Goal: Task Accomplishment & Management: Use online tool/utility

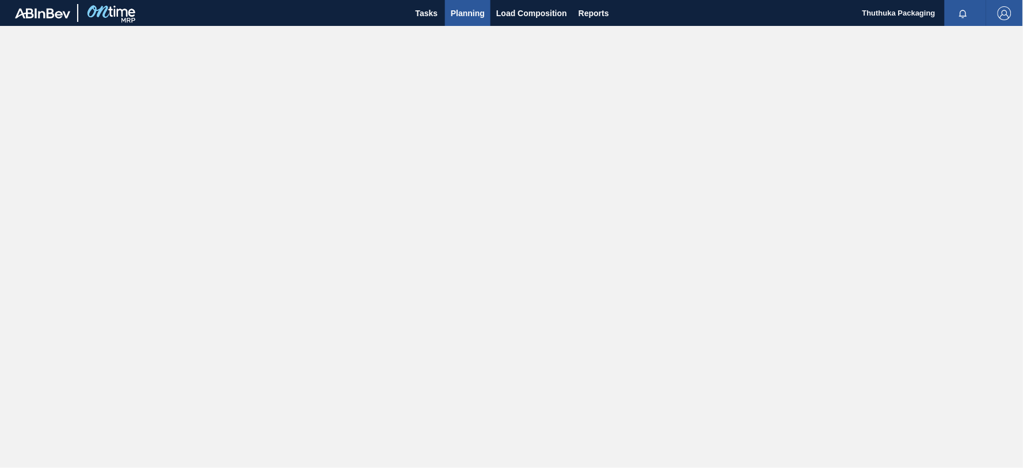
click at [469, 14] on span "Planning" at bounding box center [468, 13] width 34 height 14
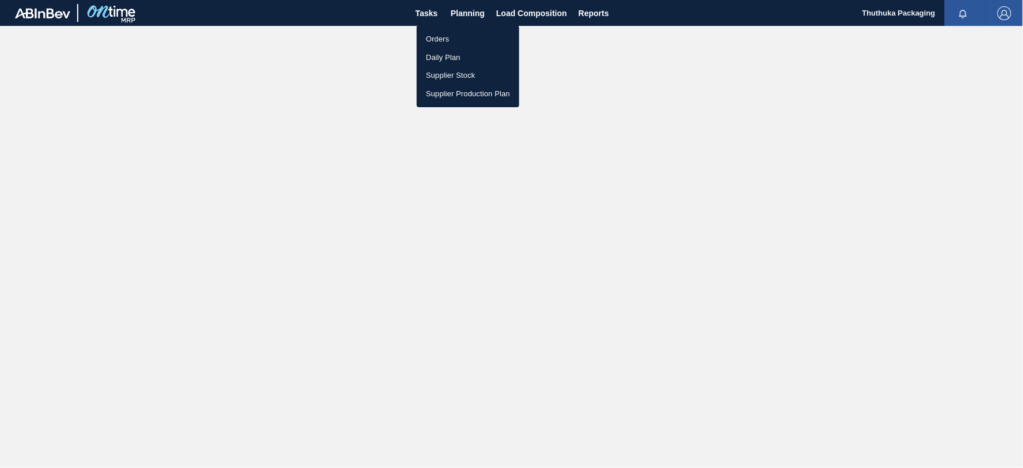
click at [446, 37] on li "Orders" at bounding box center [468, 39] width 103 height 18
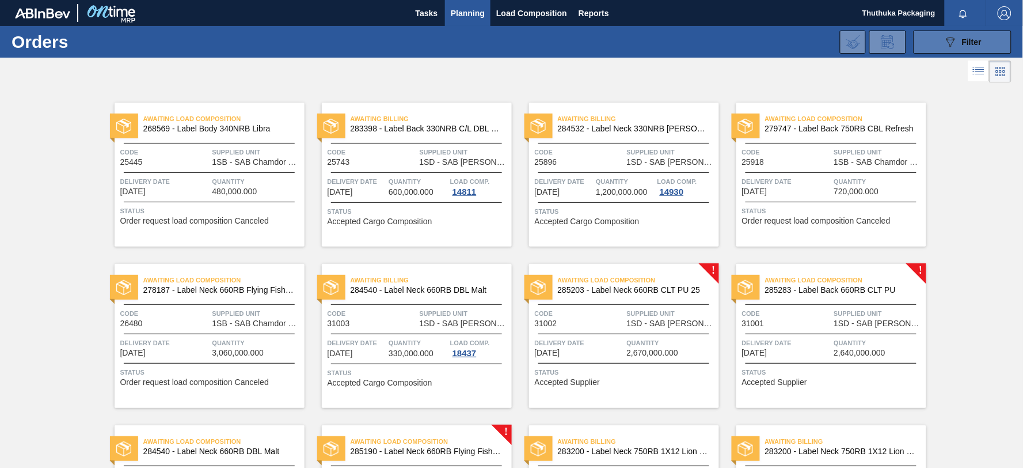
click at [944, 41] on icon "089F7B8B-B2A5-4AFE-B5C0-19BA573D28AC" at bounding box center [951, 42] width 14 height 14
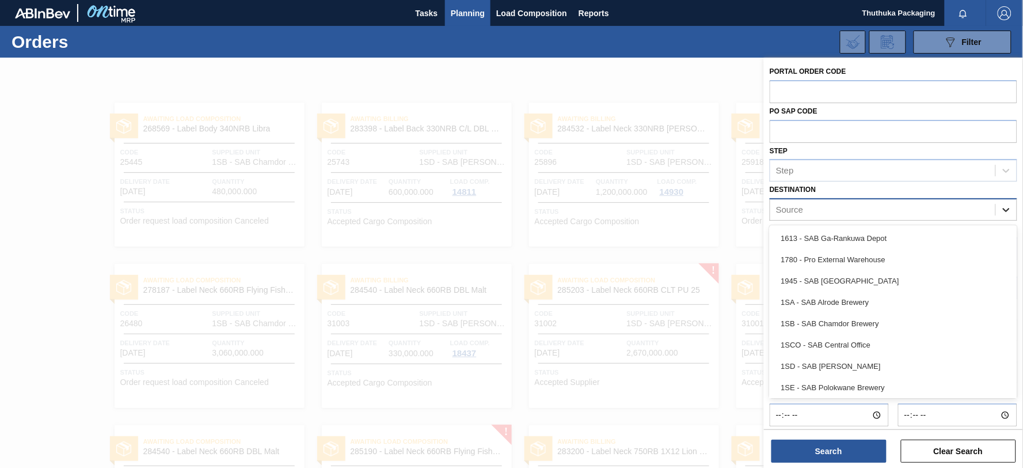
click at [1007, 206] on icon at bounding box center [1007, 210] width 12 height 12
click at [864, 298] on div "1SA - SAB Alrode Brewery" at bounding box center [894, 301] width 248 height 21
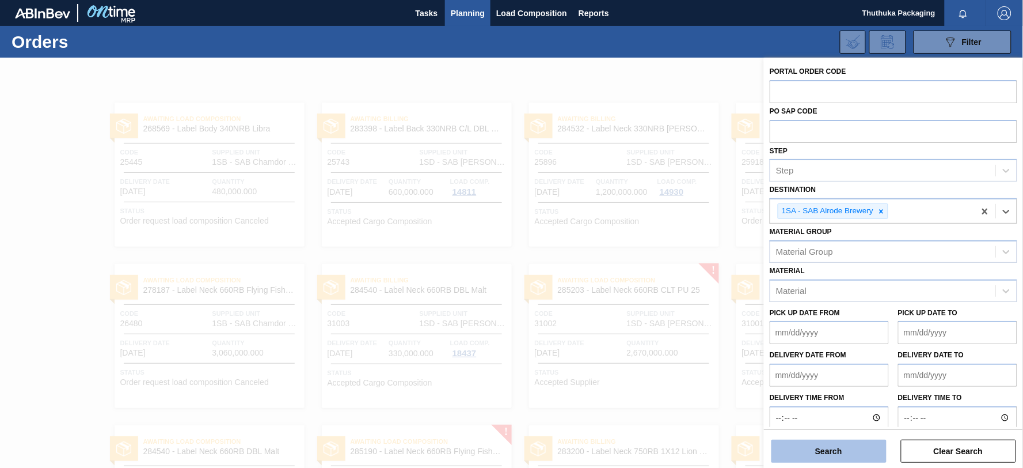
click at [831, 451] on button "Search" at bounding box center [829, 450] width 115 height 23
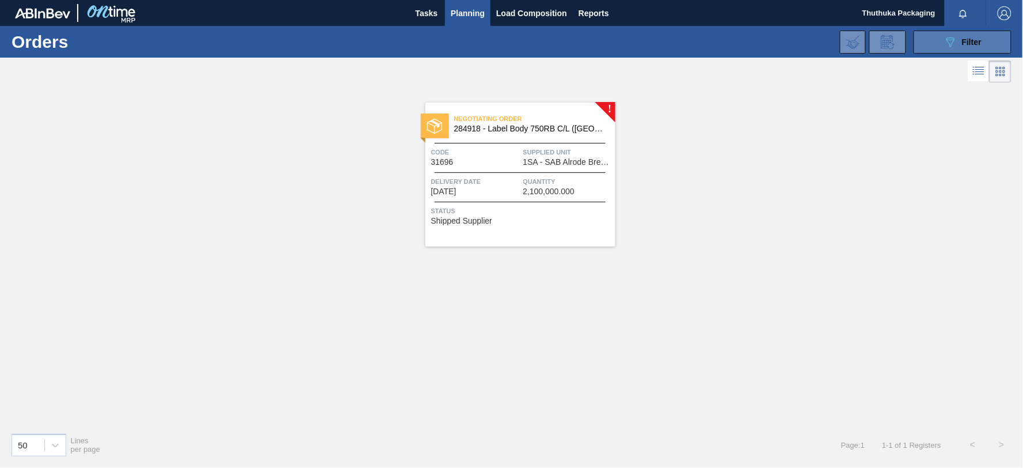
click at [949, 43] on icon "089F7B8B-B2A5-4AFE-B5C0-19BA573D28AC" at bounding box center [951, 42] width 14 height 14
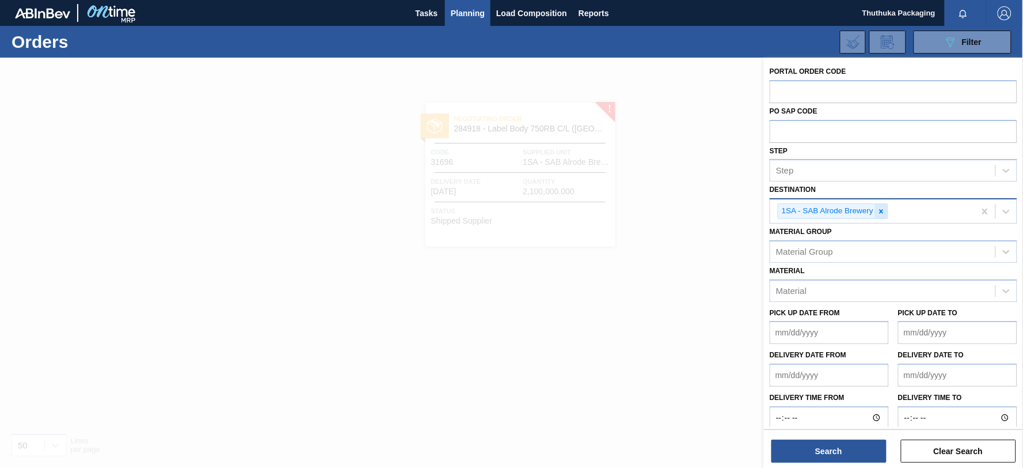
click at [879, 211] on icon at bounding box center [882, 211] width 8 height 8
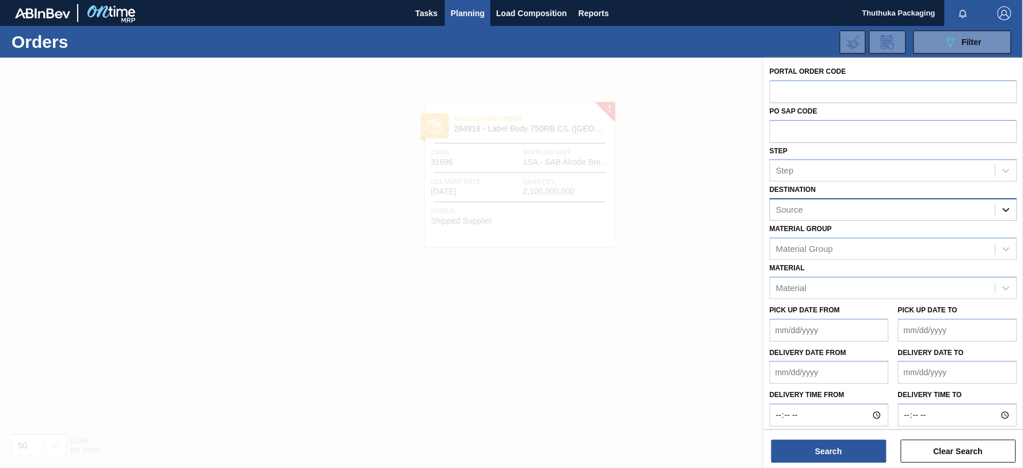
click at [1004, 208] on icon at bounding box center [1006, 210] width 7 height 4
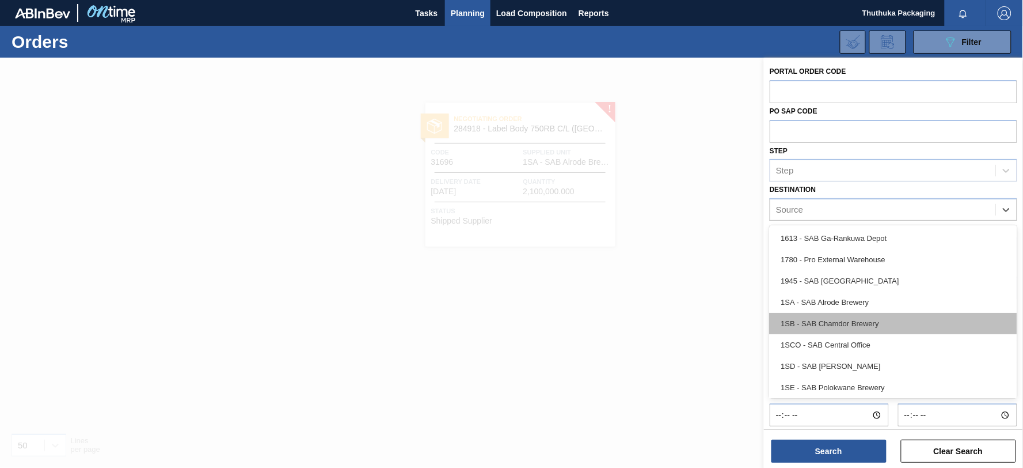
click at [891, 321] on div "1SB - SAB Chamdor Brewery" at bounding box center [894, 323] width 248 height 21
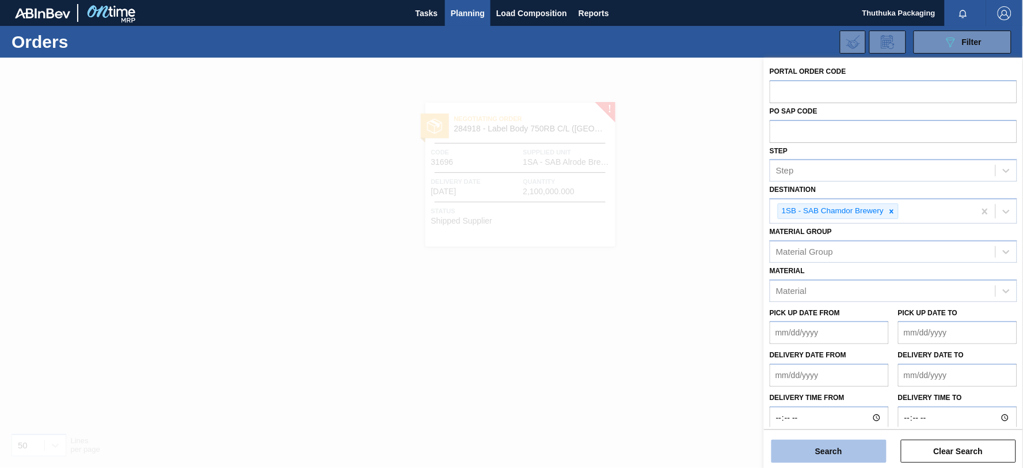
click at [815, 451] on button "Search" at bounding box center [829, 450] width 115 height 23
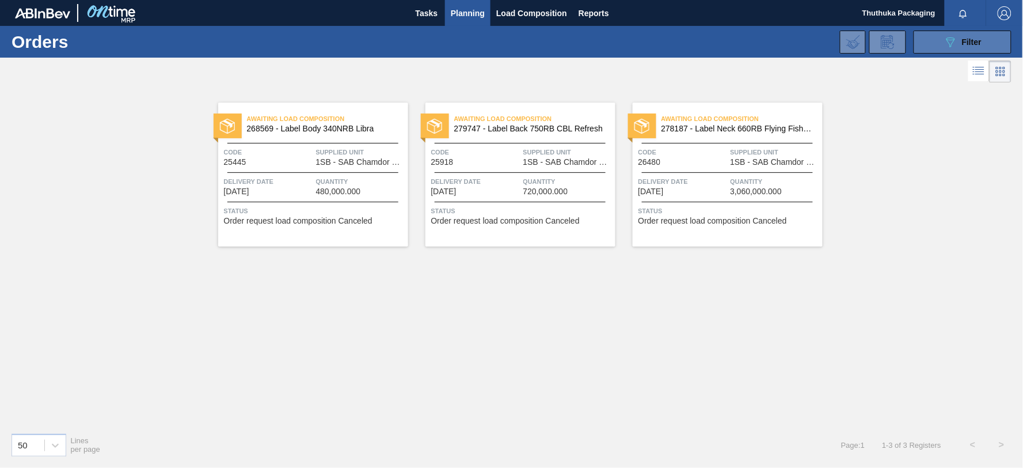
click at [974, 41] on span "Filter" at bounding box center [972, 41] width 20 height 9
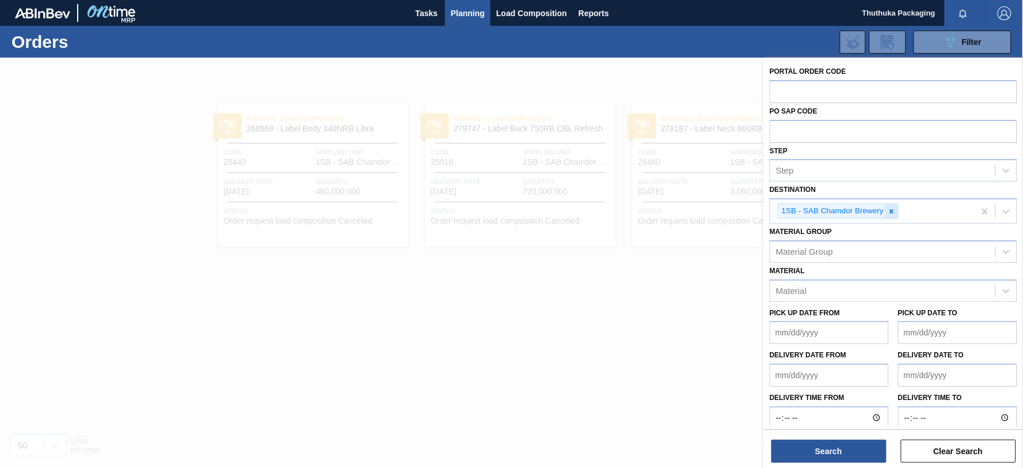
click at [894, 211] on icon at bounding box center [892, 211] width 4 height 4
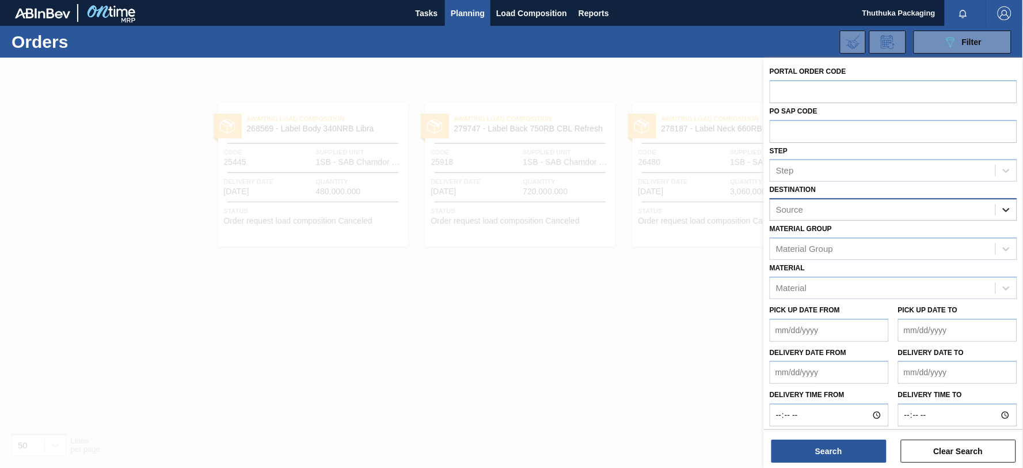
click at [1004, 207] on icon at bounding box center [1007, 210] width 12 height 12
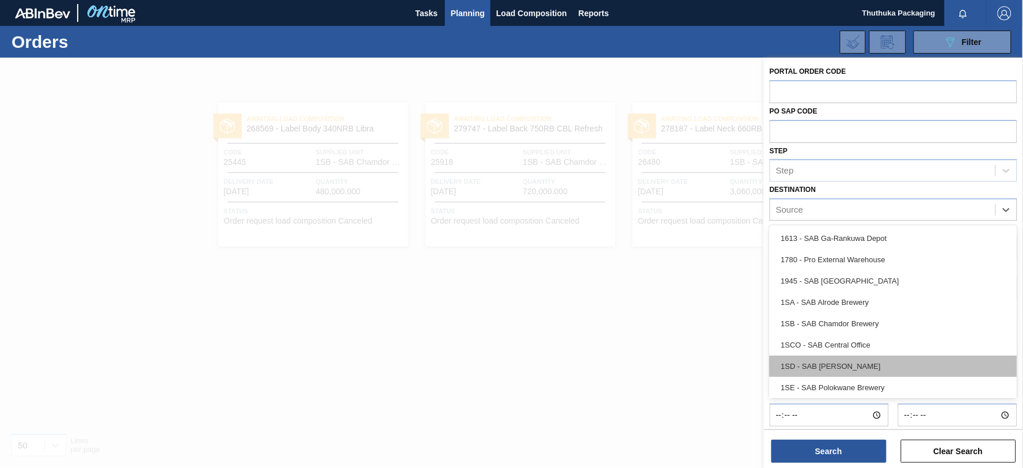
click at [873, 366] on div "1SD - SAB [PERSON_NAME]" at bounding box center [894, 365] width 248 height 21
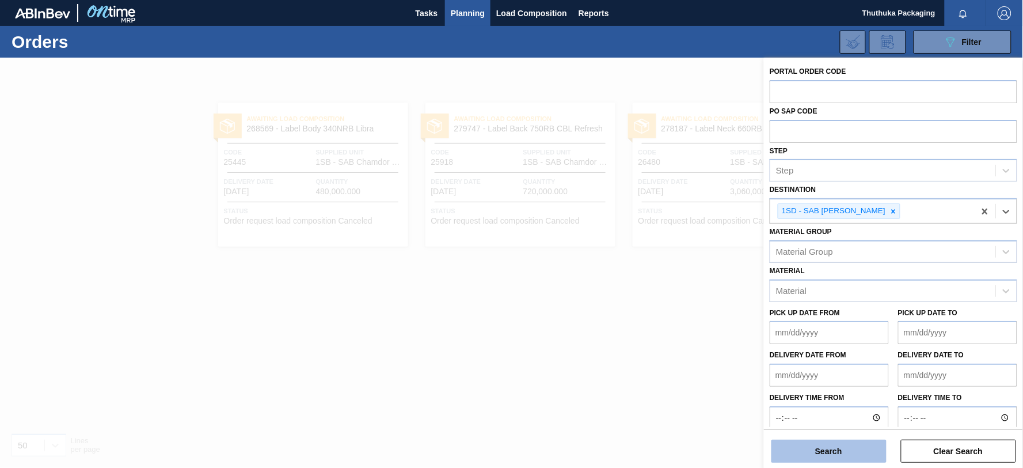
click at [847, 450] on button "Search" at bounding box center [829, 450] width 115 height 23
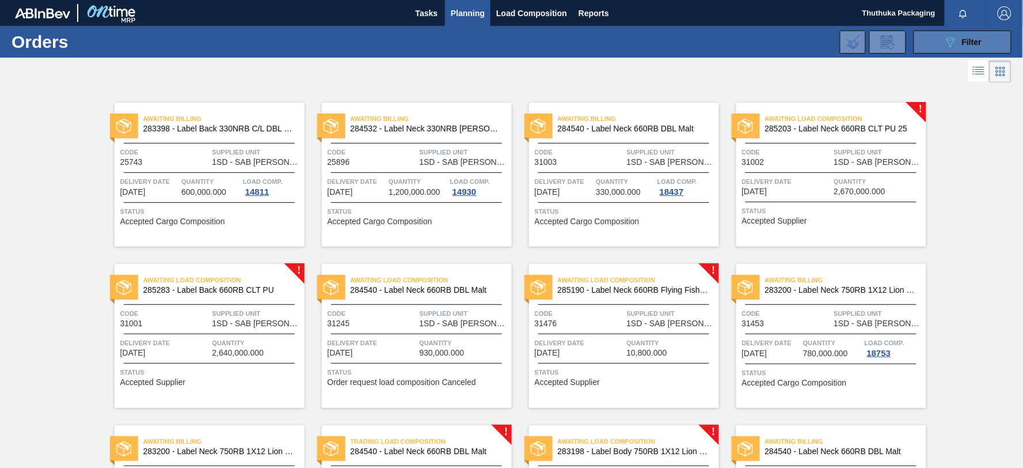
click at [967, 38] on span "Filter" at bounding box center [972, 41] width 20 height 9
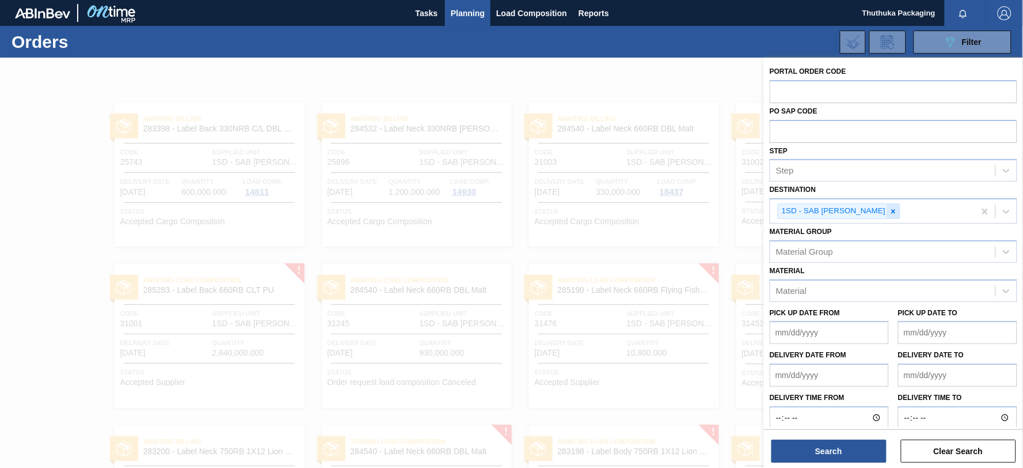
click at [890, 210] on icon at bounding box center [894, 211] width 8 height 8
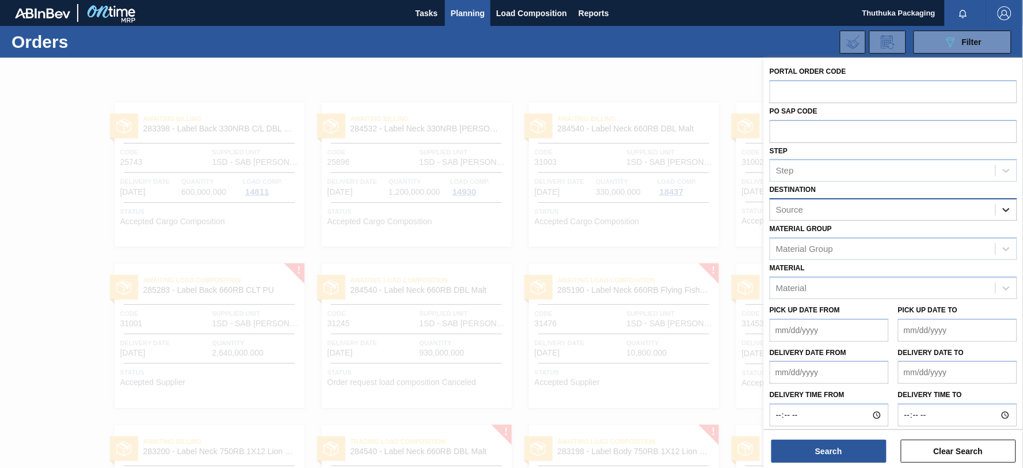
click at [1005, 210] on icon at bounding box center [1006, 210] width 7 height 4
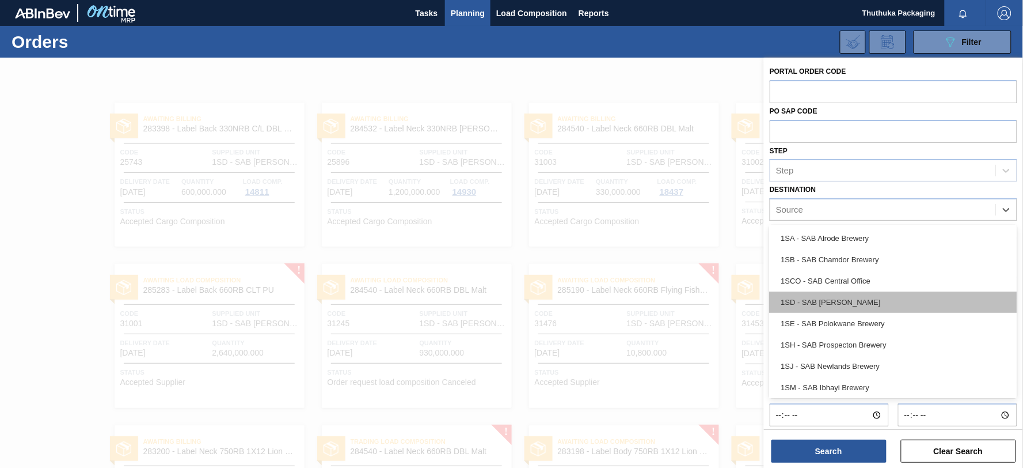
scroll to position [66, 0]
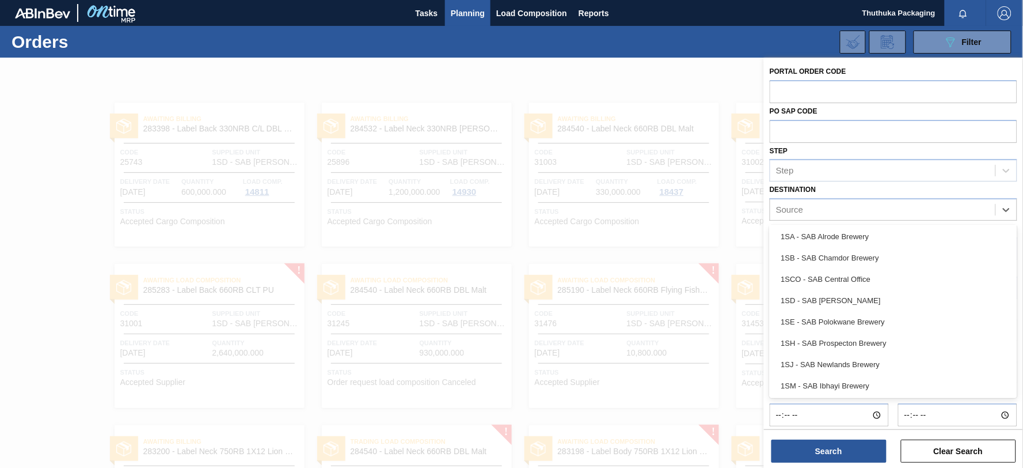
click at [865, 361] on div "1SJ - SAB Newlands Brewery" at bounding box center [894, 364] width 248 height 21
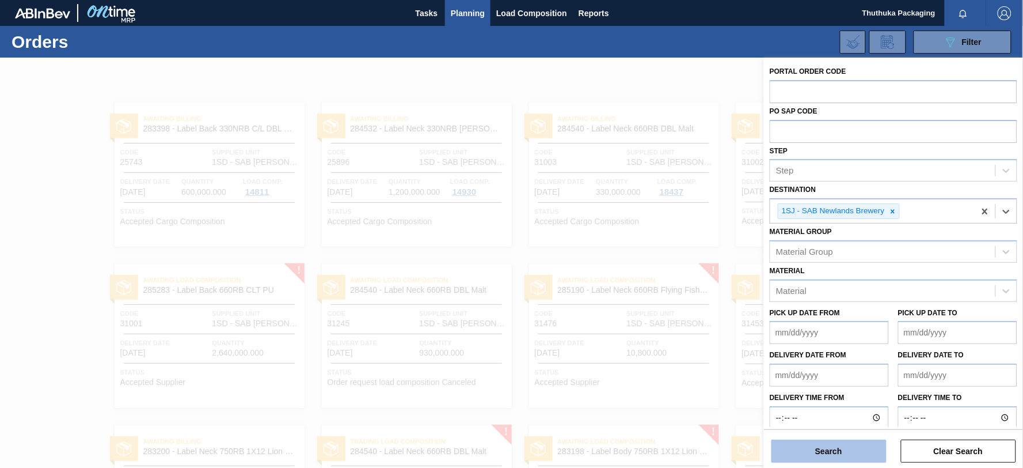
click at [837, 450] on button "Search" at bounding box center [829, 450] width 115 height 23
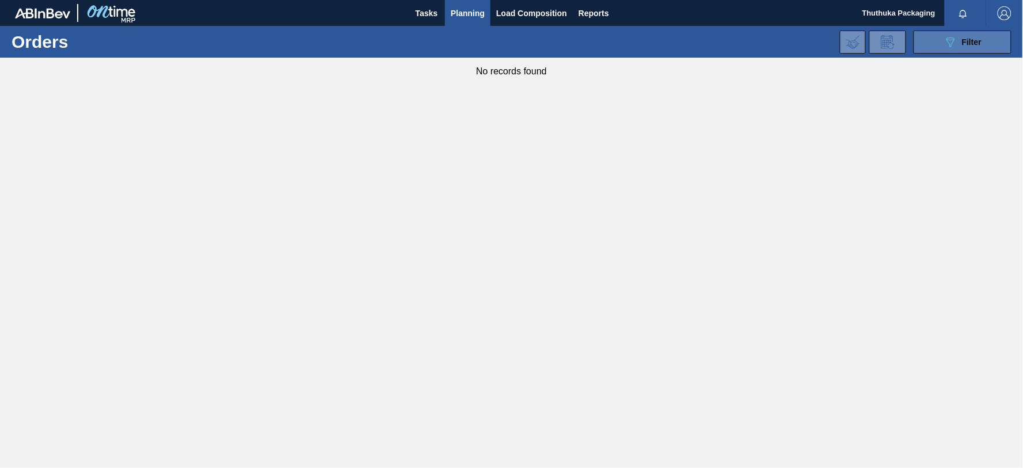
click at [960, 44] on div "089F7B8B-B2A5-4AFE-B5C0-19BA573D28AC Filter" at bounding box center [963, 42] width 38 height 14
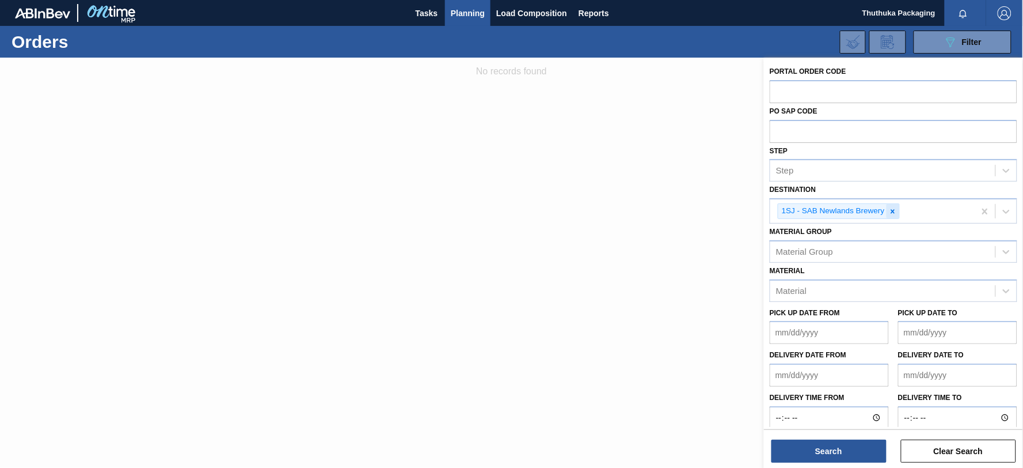
click at [891, 211] on icon at bounding box center [893, 211] width 8 height 8
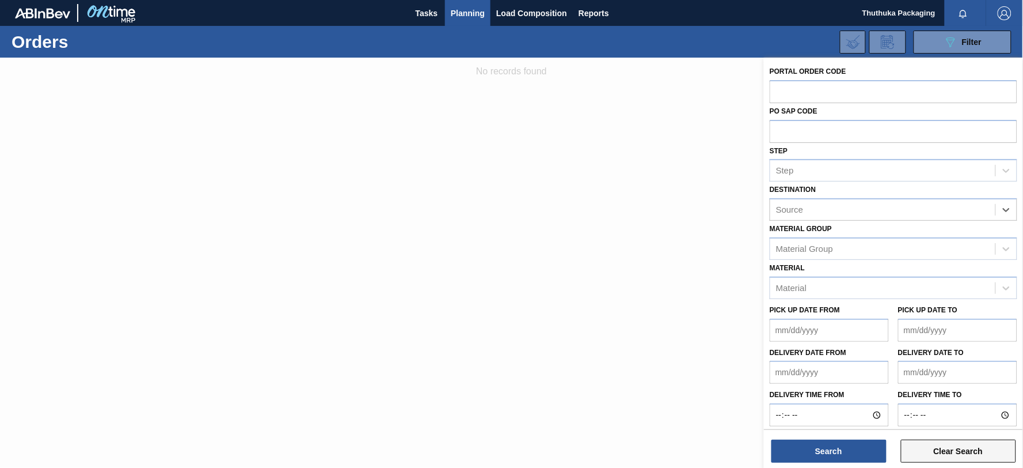
click at [931, 450] on button "Clear Search" at bounding box center [958, 450] width 115 height 23
